Goal: Check status: Check status

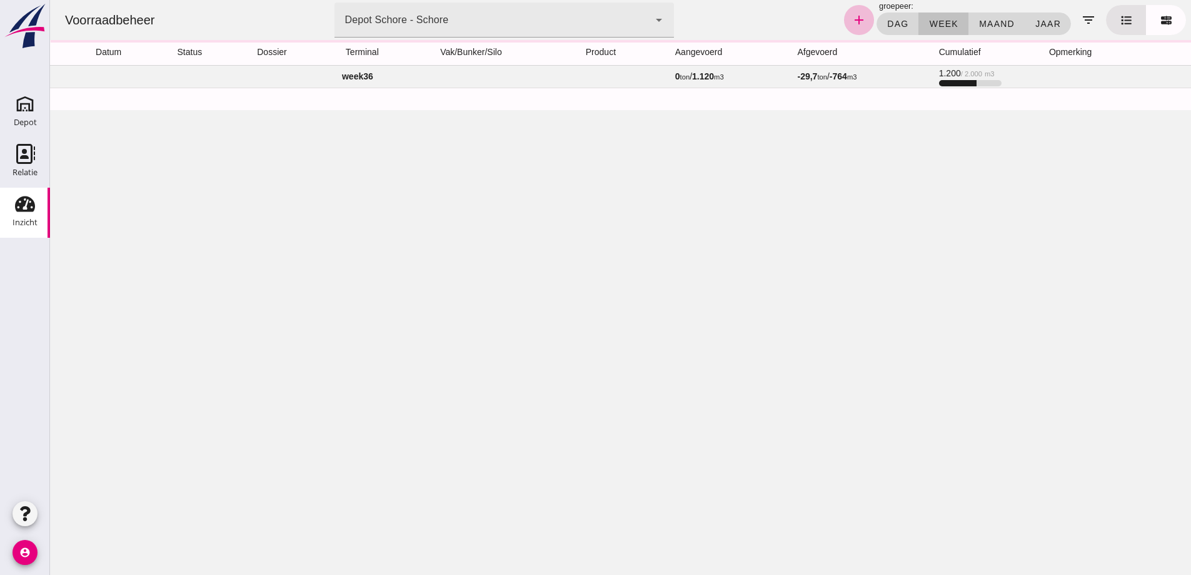
click at [350, 76] on td "week 36" at bounding box center [357, 76] width 615 height 23
click at [341, 76] on td "week 36" at bounding box center [350, 76] width 601 height 23
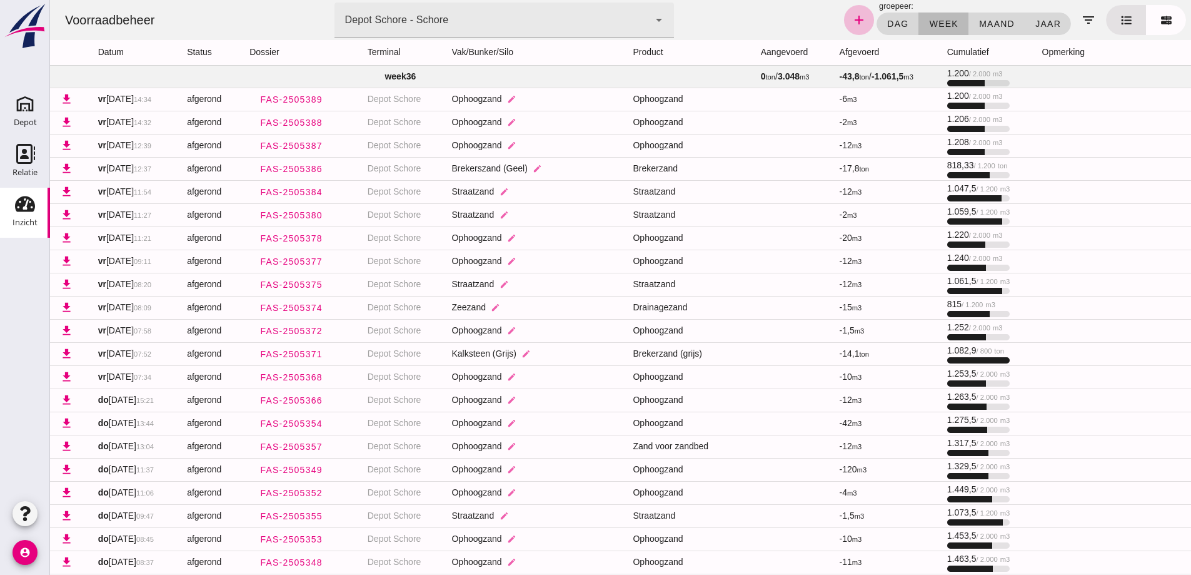
click at [938, 19] on span "week" at bounding box center [942, 24] width 29 height 10
click at [1081, 19] on icon "filter_list" at bounding box center [1088, 20] width 15 height 15
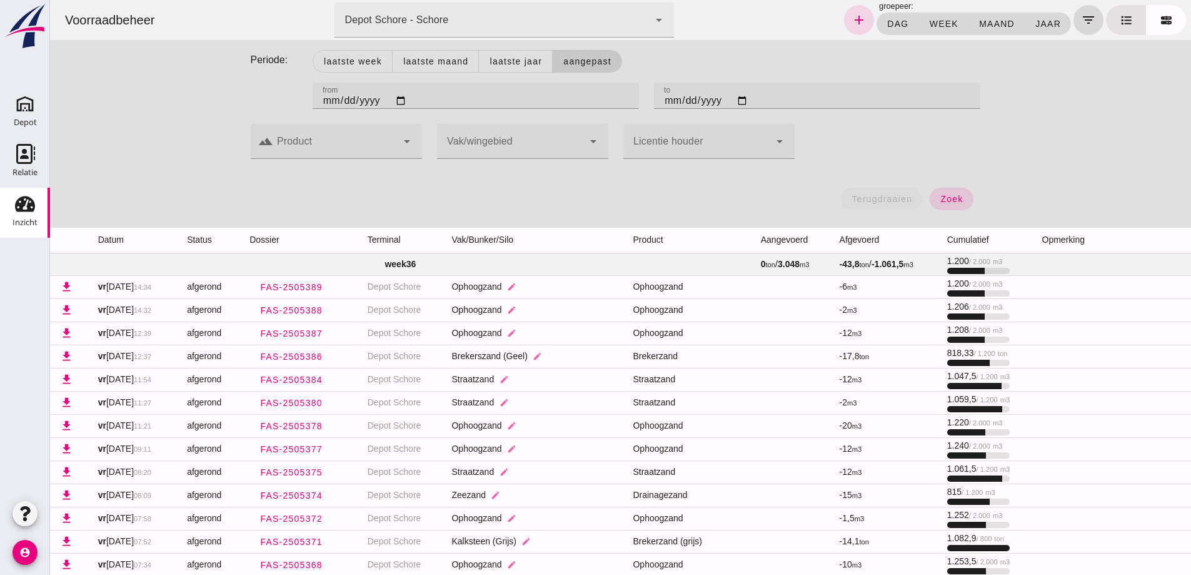
click at [321, 99] on input "[DATE]" at bounding box center [476, 96] width 326 height 26
type input "[DATE]"
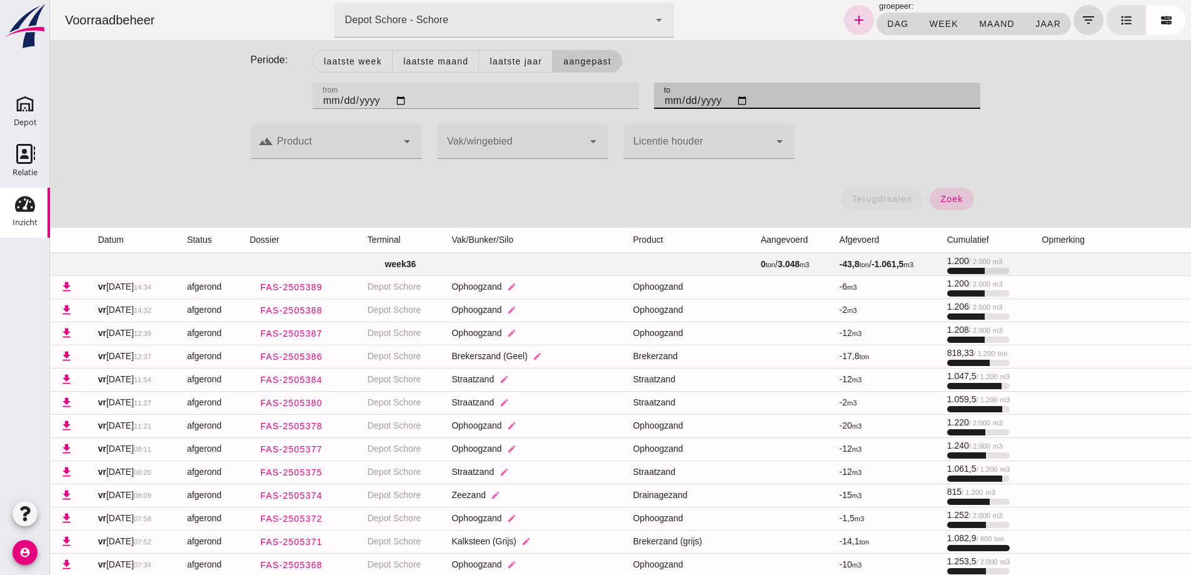
click at [666, 105] on input "[DATE]" at bounding box center [817, 96] width 326 height 26
type input "[DATE]"
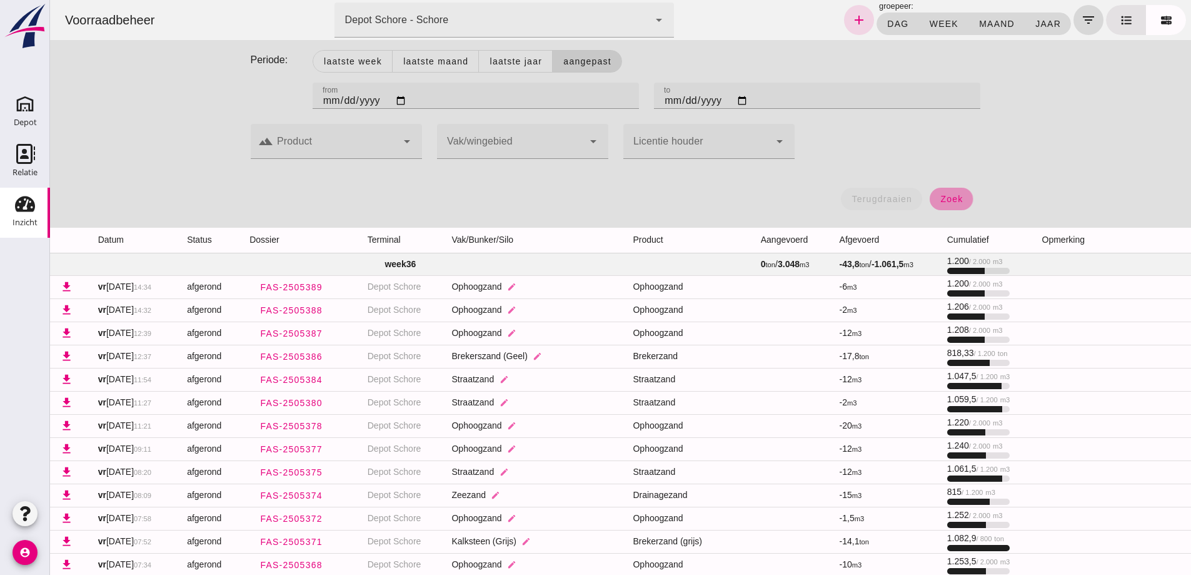
click at [951, 198] on span "zoek" at bounding box center [951, 199] width 23 height 10
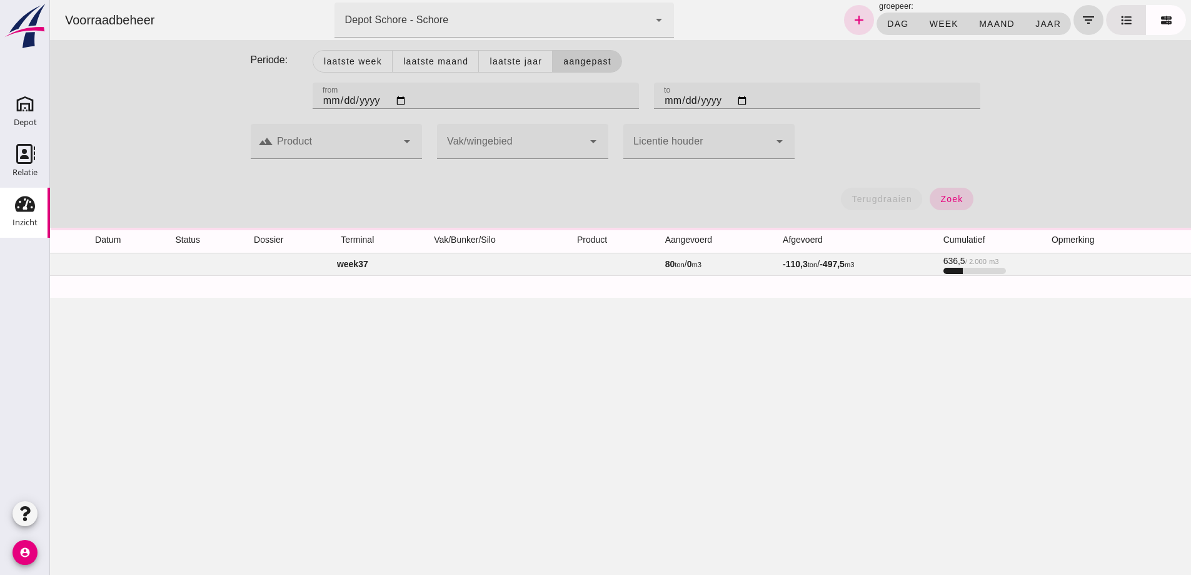
click at [345, 266] on td "week 37" at bounding box center [352, 264] width 605 height 23
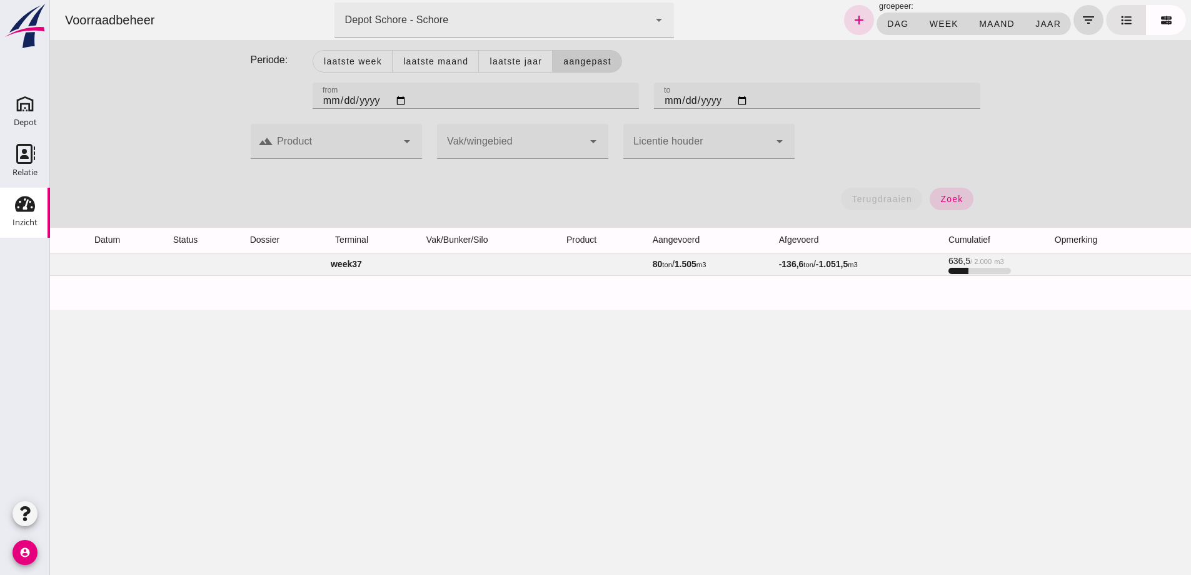
click at [329, 261] on td "week 37" at bounding box center [346, 264] width 593 height 23
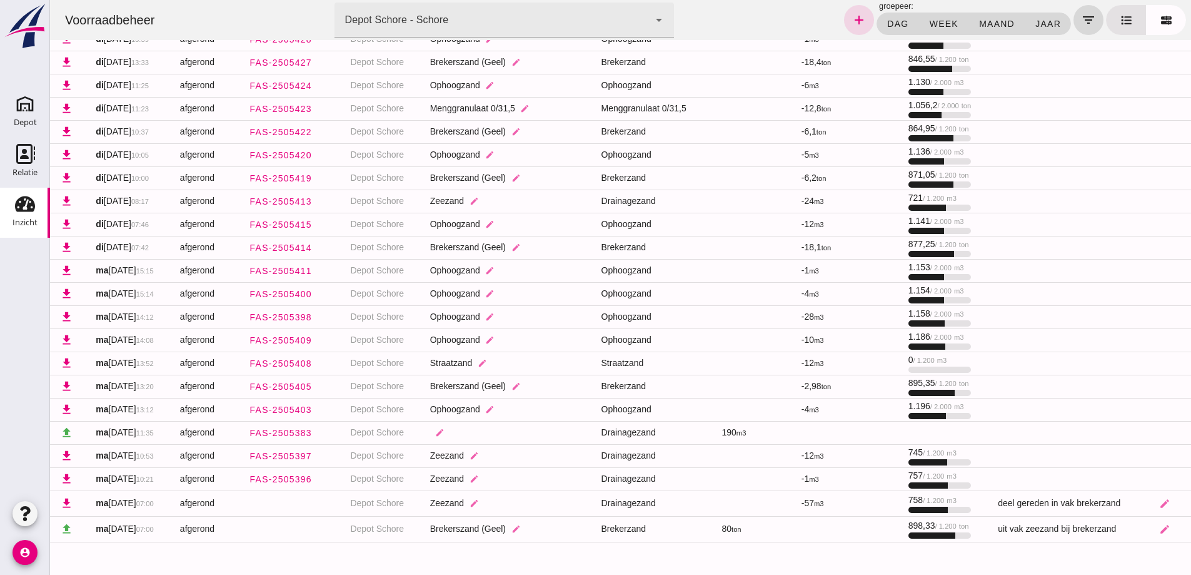
scroll to position [1586, 0]
